Goal: Task Accomplishment & Management: Manage account settings

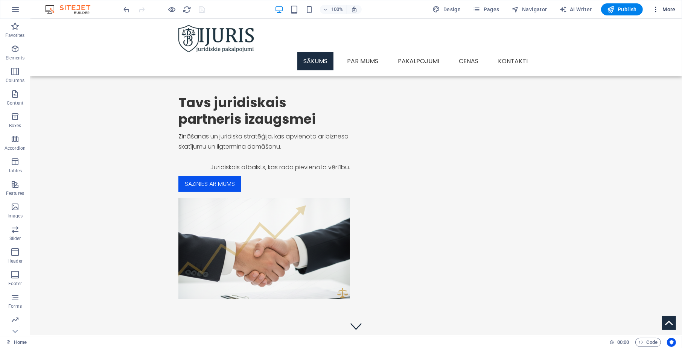
click at [672, 9] on span "More" at bounding box center [664, 10] width 24 height 8
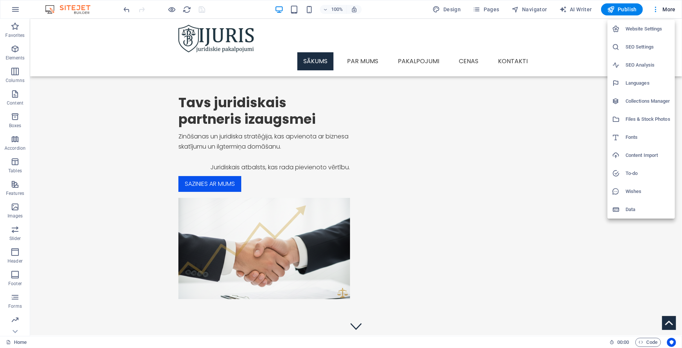
click at [661, 27] on h6 "Website Settings" at bounding box center [648, 28] width 45 height 9
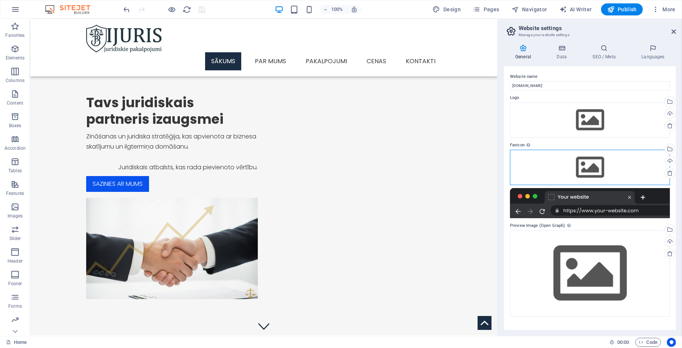
click at [596, 168] on div "Drag files here, click to choose files or select files from Files or our free s…" at bounding box center [590, 167] width 160 height 35
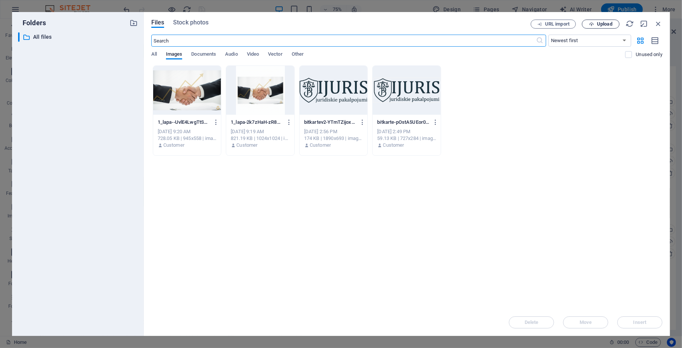
click at [610, 22] on span "Upload" at bounding box center [604, 24] width 15 height 5
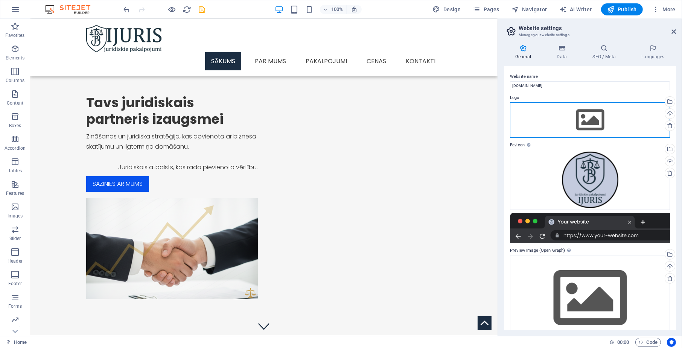
click at [582, 122] on div "Drag files here, click to choose files or select files from Files or our free s…" at bounding box center [590, 119] width 160 height 35
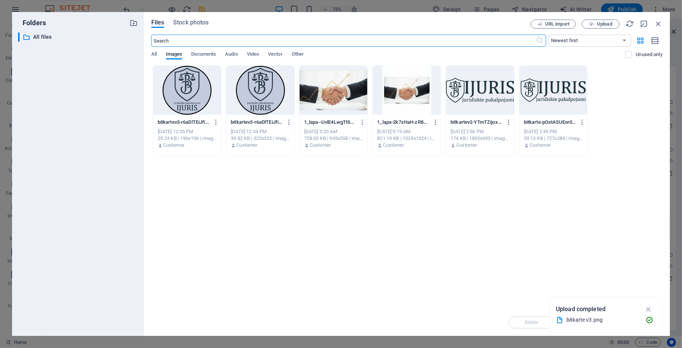
click at [474, 96] on div at bounding box center [480, 90] width 68 height 49
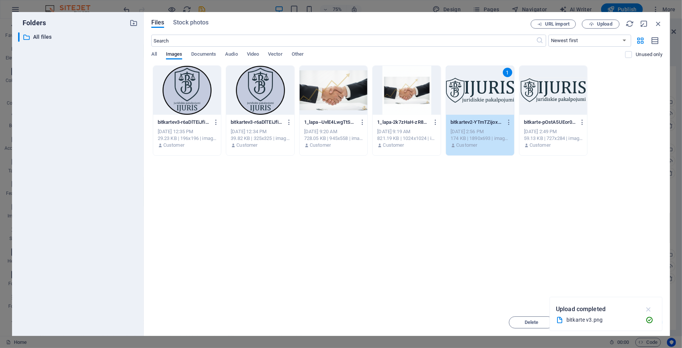
click at [648, 308] on icon "button" at bounding box center [648, 309] width 9 height 8
click at [634, 324] on span "Insert" at bounding box center [640, 322] width 13 height 5
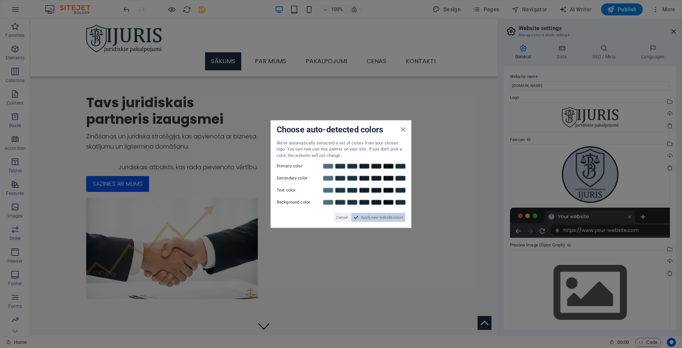
click at [398, 216] on span "Apply new website colors" at bounding box center [382, 217] width 42 height 9
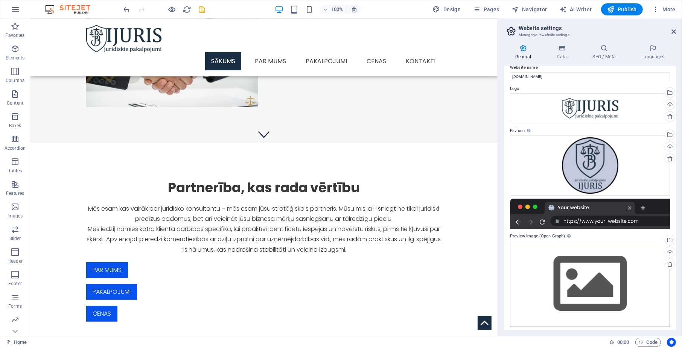
scroll to position [12, 0]
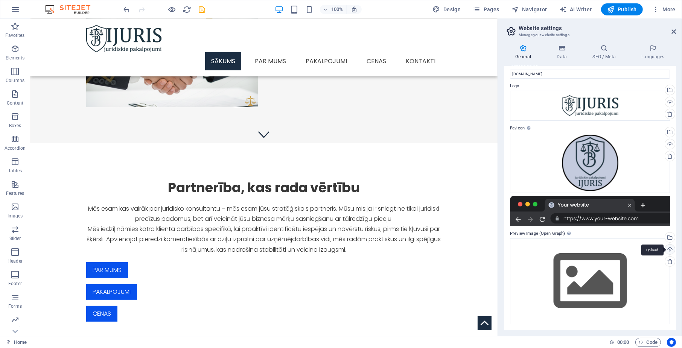
click at [670, 246] on div "Upload" at bounding box center [669, 250] width 11 height 11
click at [616, 257] on div "Drag files here, click to choose files or select files from Files or our free s…" at bounding box center [590, 281] width 160 height 86
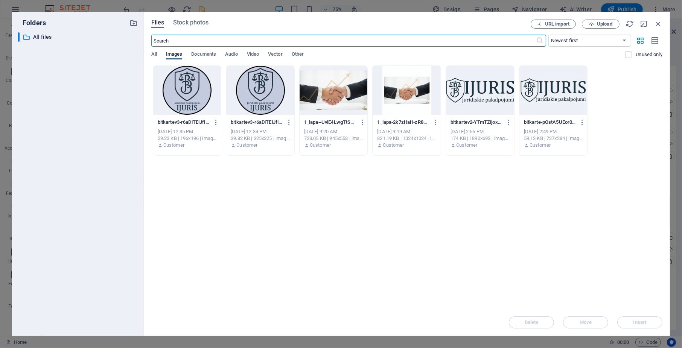
click at [473, 97] on div at bounding box center [480, 90] width 68 height 49
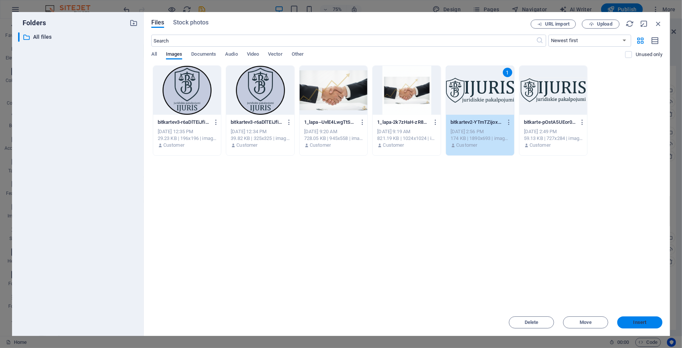
click at [634, 324] on span "Insert" at bounding box center [640, 322] width 13 height 5
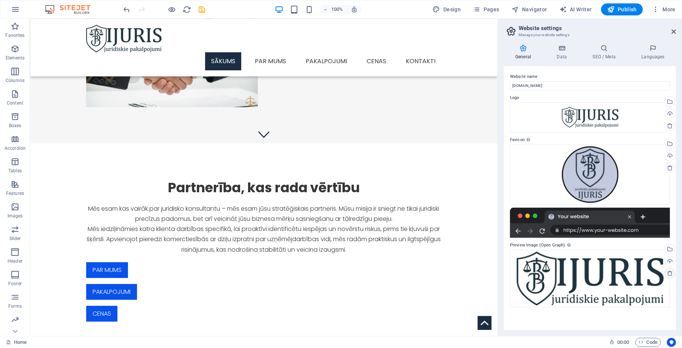
click at [671, 274] on icon at bounding box center [670, 273] width 6 height 6
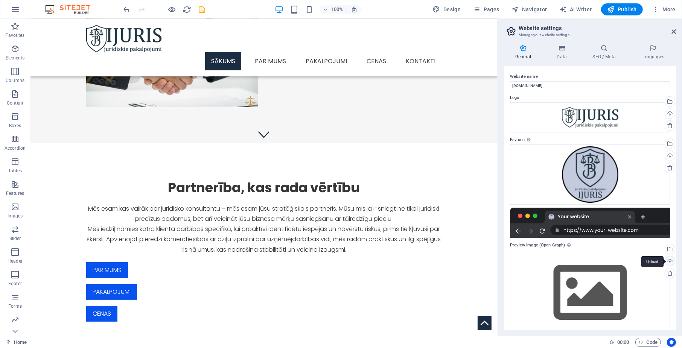
click at [670, 261] on div "Upload" at bounding box center [669, 261] width 11 height 11
click at [614, 291] on div "Drag files here, click to choose files or select files from Files or our free s…" at bounding box center [590, 293] width 160 height 86
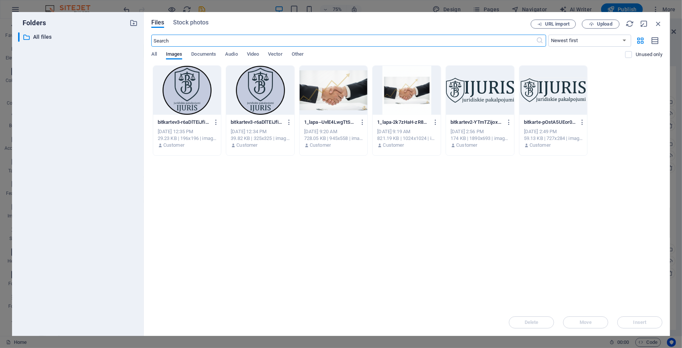
click at [541, 100] on div at bounding box center [553, 90] width 68 height 49
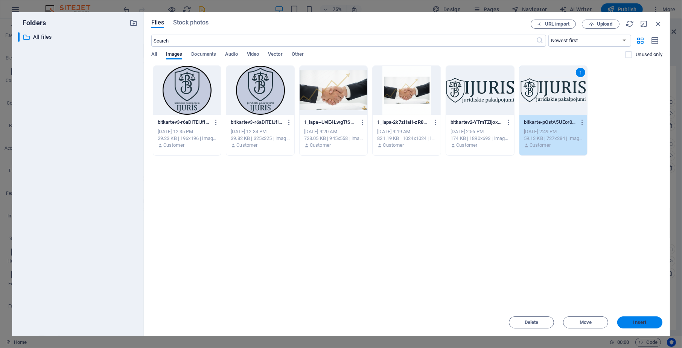
click at [631, 320] on button "Insert" at bounding box center [639, 323] width 45 height 12
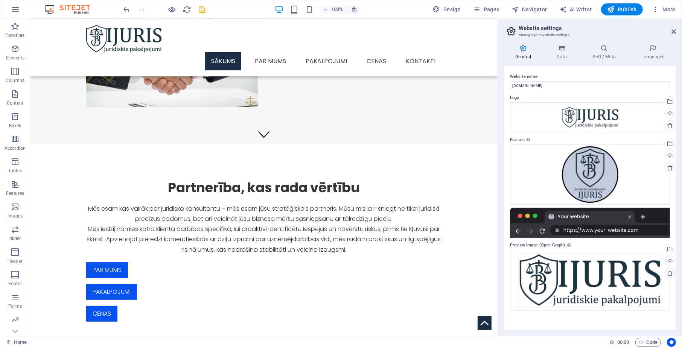
click at [669, 272] on icon at bounding box center [670, 273] width 6 height 6
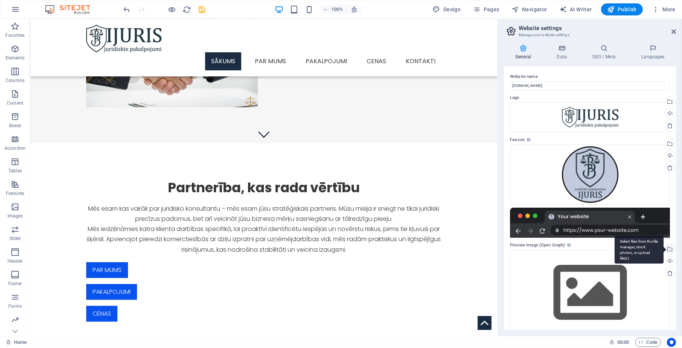
click at [664, 248] on div "Select files from the file manager, stock photos, or upload file(s)" at bounding box center [639, 250] width 49 height 28
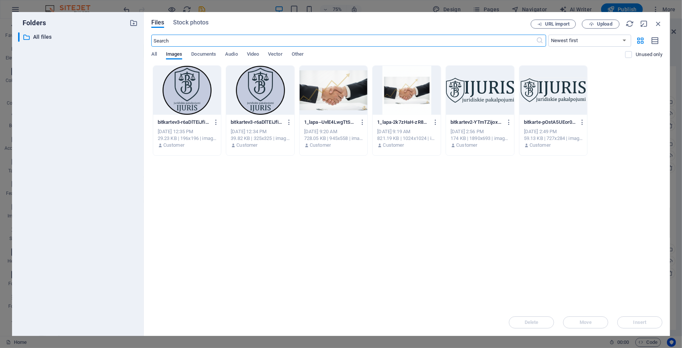
click at [475, 113] on div at bounding box center [480, 90] width 68 height 49
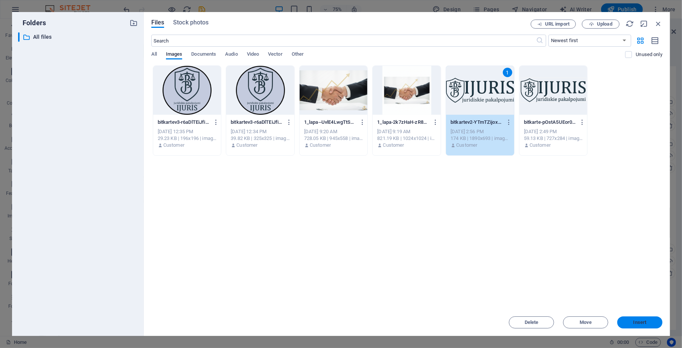
click at [638, 324] on span "Insert" at bounding box center [640, 322] width 13 height 5
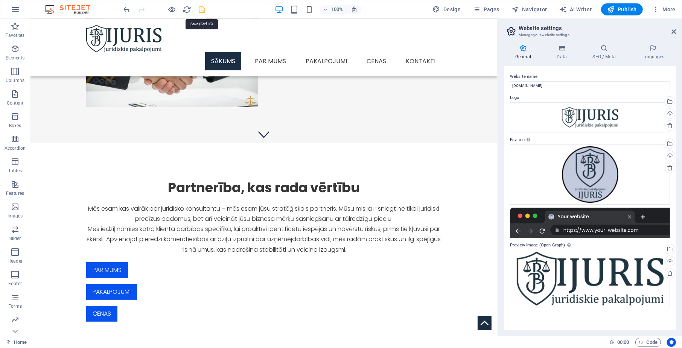
click at [203, 9] on icon "save" at bounding box center [202, 9] width 9 height 9
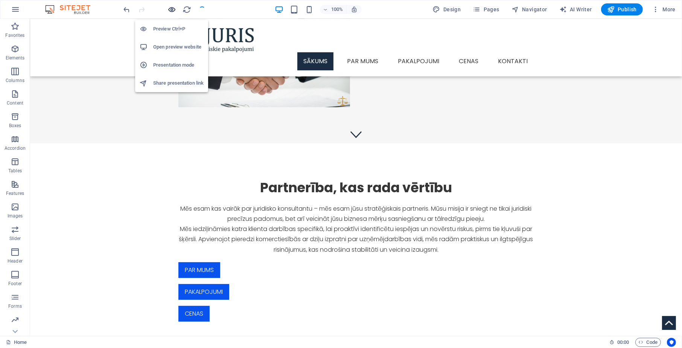
click at [172, 7] on icon "button" at bounding box center [172, 9] width 9 height 9
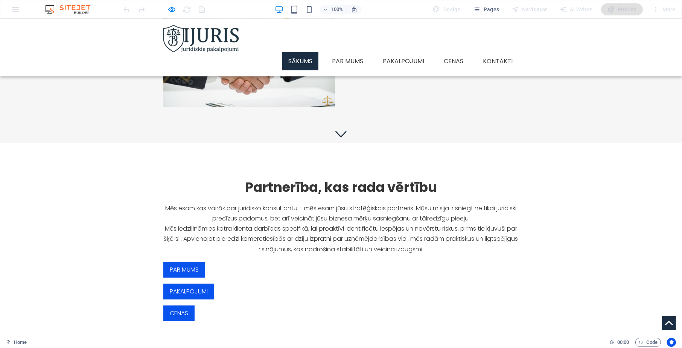
scroll to position [192, 0]
click at [217, 52] on img at bounding box center [200, 38] width 75 height 27
click at [214, 29] on img at bounding box center [200, 38] width 75 height 27
click at [294, 52] on link "SĀKUMS" at bounding box center [300, 61] width 36 height 18
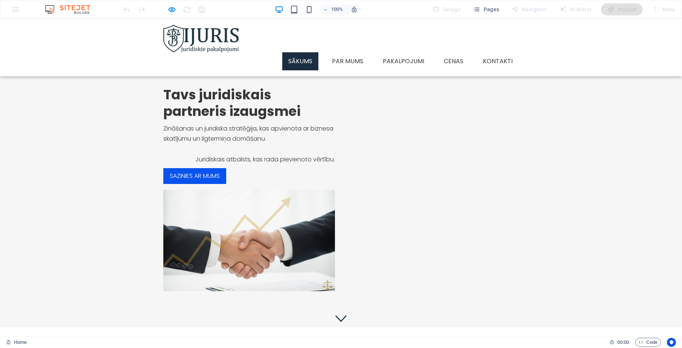
scroll to position [0, 0]
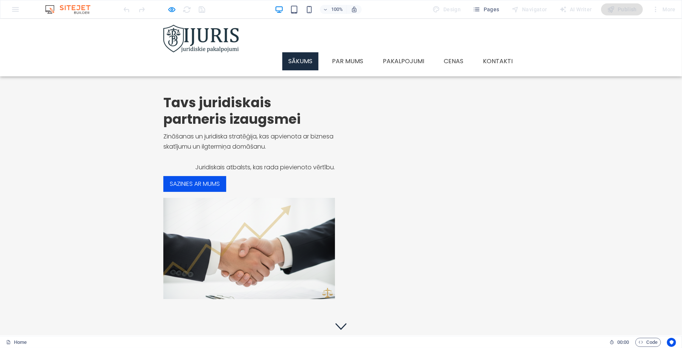
click at [210, 32] on img at bounding box center [200, 38] width 75 height 27
click at [189, 35] on img at bounding box center [200, 38] width 75 height 27
click at [168, 8] on icon "button" at bounding box center [172, 9] width 9 height 9
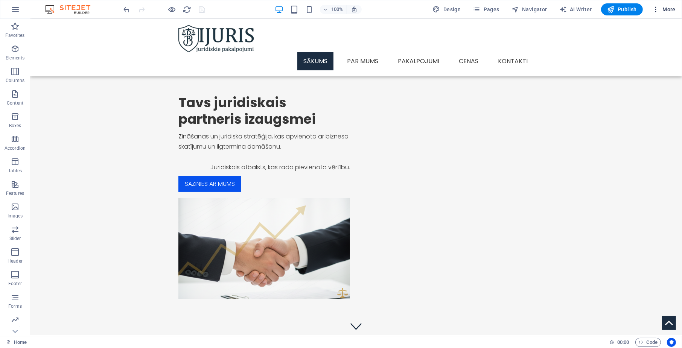
click at [661, 8] on span "More" at bounding box center [664, 10] width 24 height 8
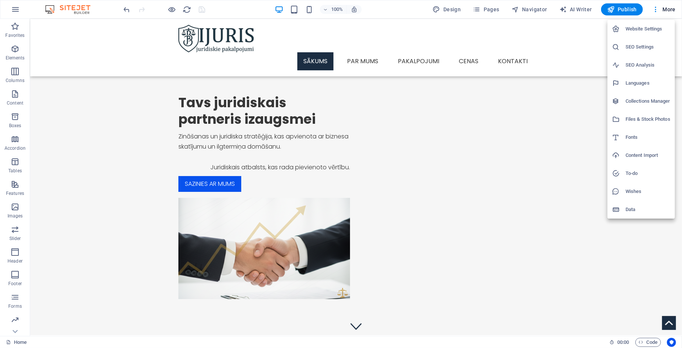
click at [655, 29] on h6 "Website Settings" at bounding box center [648, 28] width 45 height 9
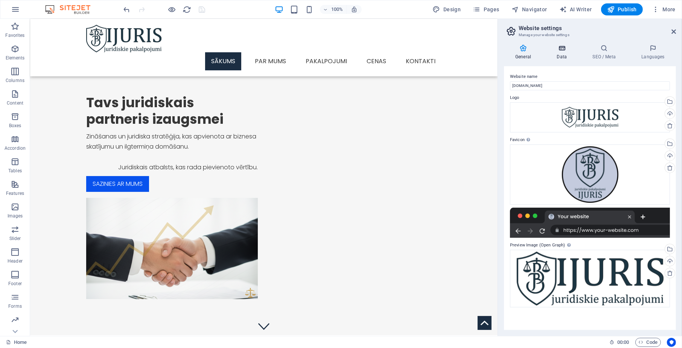
click at [566, 51] on icon at bounding box center [561, 48] width 33 height 8
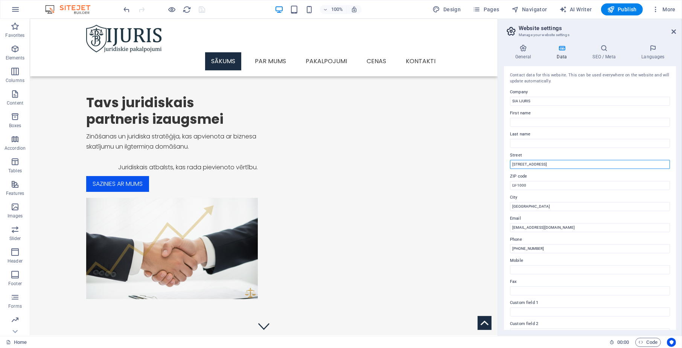
drag, startPoint x: 550, startPoint y: 164, endPoint x: 507, endPoint y: 164, distance: 43.3
click at [507, 164] on div "Contact data for this website. This can be used everywhere on the website and w…" at bounding box center [590, 198] width 172 height 264
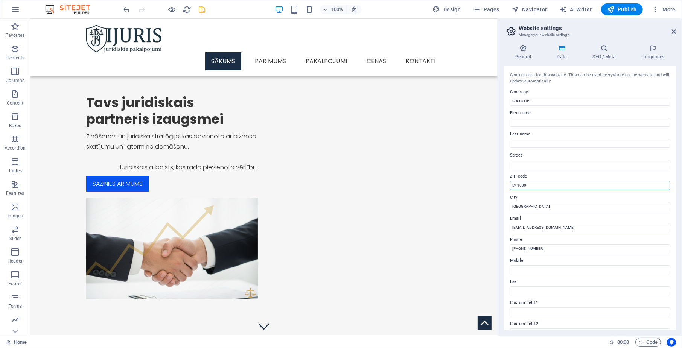
drag, startPoint x: 545, startPoint y: 184, endPoint x: 508, endPoint y: 184, distance: 36.9
click at [508, 184] on div "Contact data for this website. This can be used everywhere on the website and w…" at bounding box center [590, 198] width 172 height 264
drag, startPoint x: 538, startPoint y: 206, endPoint x: 512, endPoint y: 206, distance: 26.4
click at [512, 206] on input "[GEOGRAPHIC_DATA]" at bounding box center [590, 206] width 160 height 9
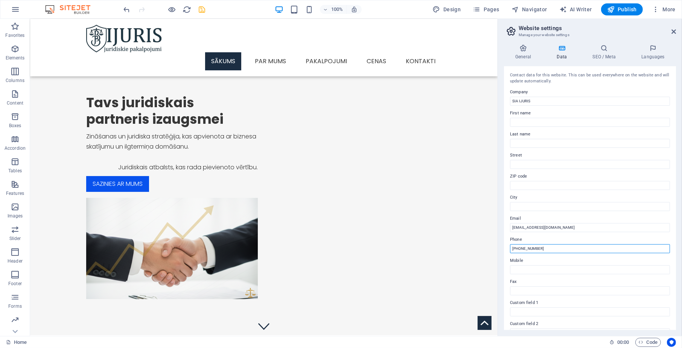
drag, startPoint x: 521, startPoint y: 246, endPoint x: 571, endPoint y: 245, distance: 49.7
click at [565, 245] on input "[PHONE_NUMBER]" at bounding box center [590, 248] width 160 height 9
type input "[PHONE_NUMBER]"
click at [605, 54] on h4 "SEO / Meta" at bounding box center [605, 52] width 49 height 16
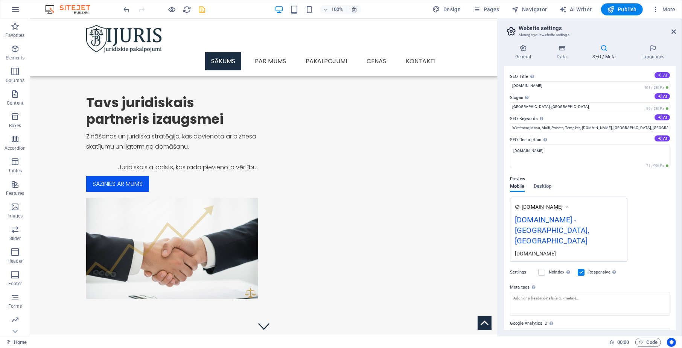
click at [661, 73] on button "AI" at bounding box center [662, 75] width 15 height 6
type input "Your Strategic Legal Partner"
click at [663, 96] on button "AI" at bounding box center [662, 96] width 15 height 6
type input "Empowering Growth through Strategic Legal Insights"
click at [661, 118] on button "AI" at bounding box center [662, 117] width 15 height 6
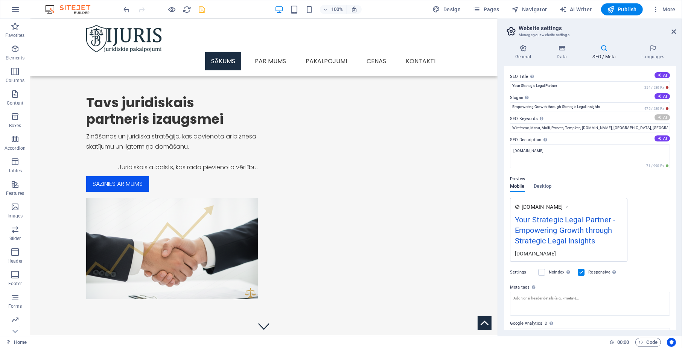
type input "legal partnership, business strategy, legal advisory, commercial law, risk mana…"
click at [664, 139] on button "AI" at bounding box center [662, 139] width 15 height 6
type textarea "Unlock legal growth with strategic partnerships. We offer expert support that d…"
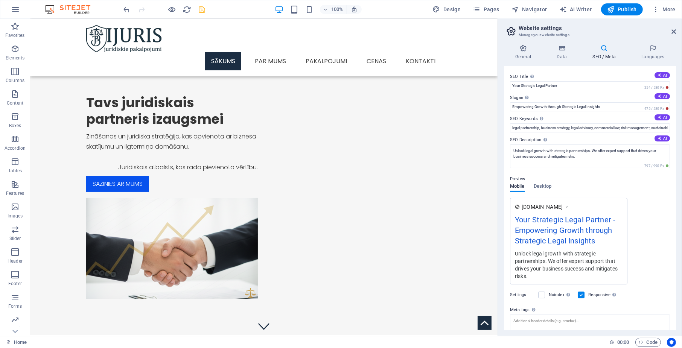
scroll to position [56, 0]
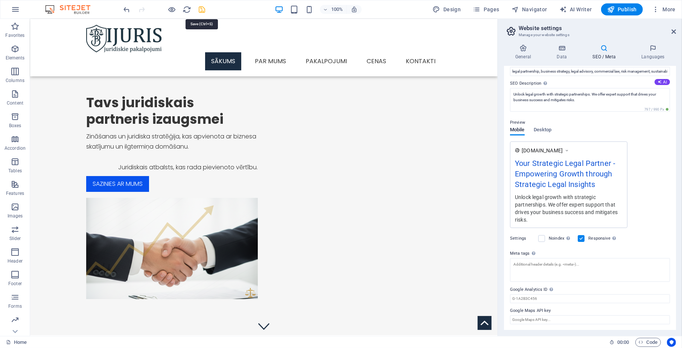
click at [198, 8] on icon "save" at bounding box center [202, 9] width 9 height 9
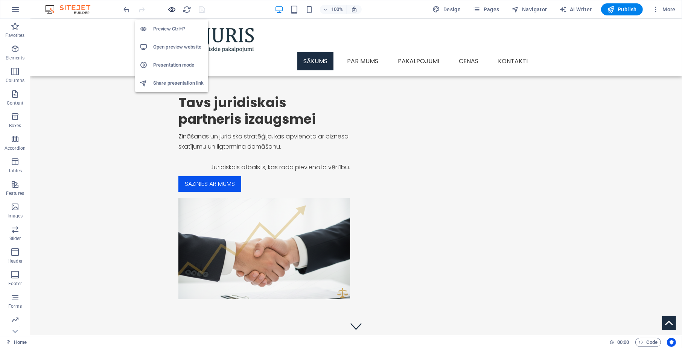
click at [168, 10] on icon "button" at bounding box center [172, 9] width 9 height 9
